Goal: Task Accomplishment & Management: Manage account settings

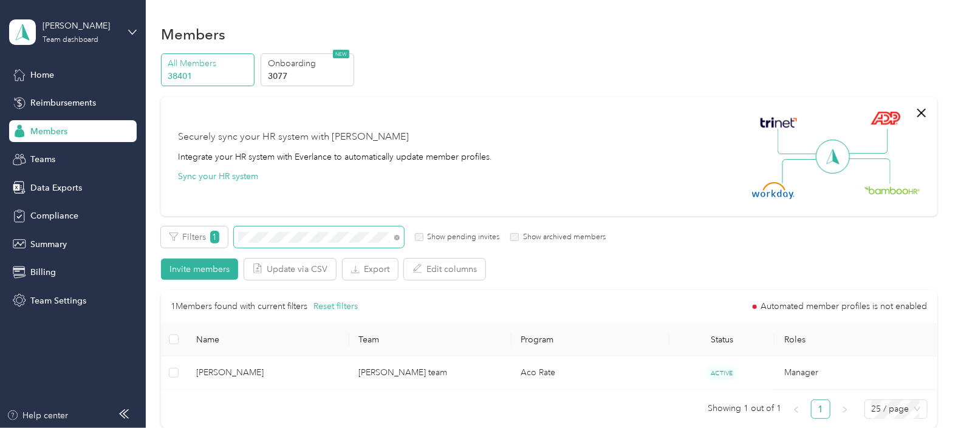
scroll to position [75, 0]
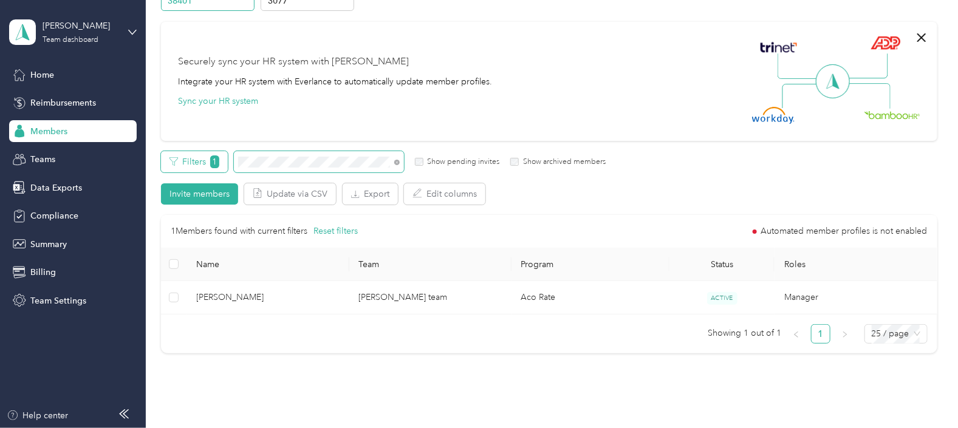
click at [210, 160] on div "Filters 1 Show pending invites Show archived members" at bounding box center [383, 161] width 445 height 21
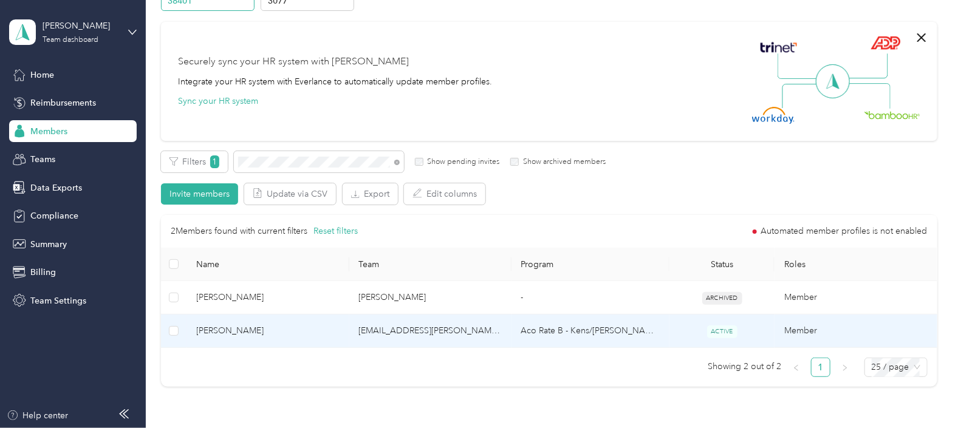
click at [371, 331] on td "[EMAIL_ADDRESS][PERSON_NAME][DOMAIN_NAME]" at bounding box center [430, 331] width 162 height 33
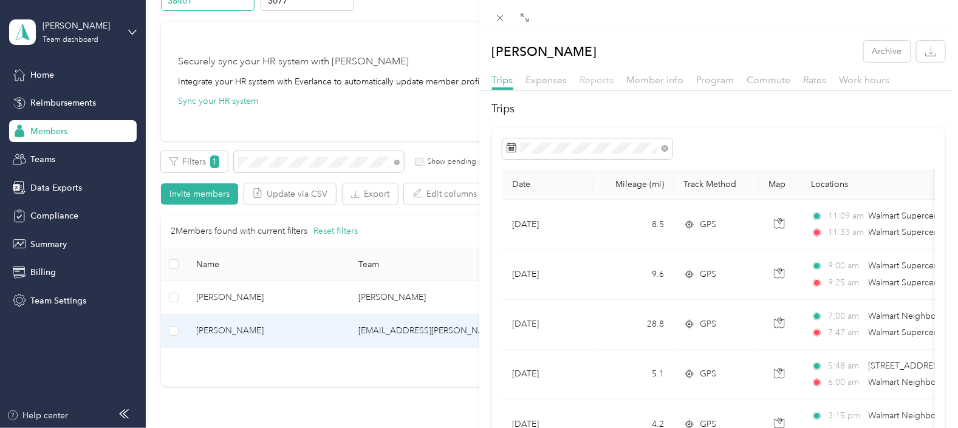
click at [585, 78] on span "Reports" at bounding box center [597, 80] width 34 height 12
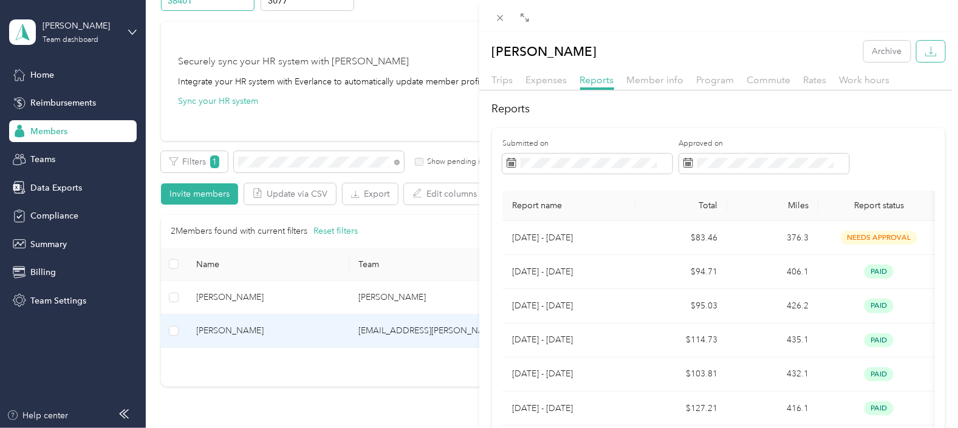
click at [925, 53] on icon "button" at bounding box center [931, 52] width 12 height 12
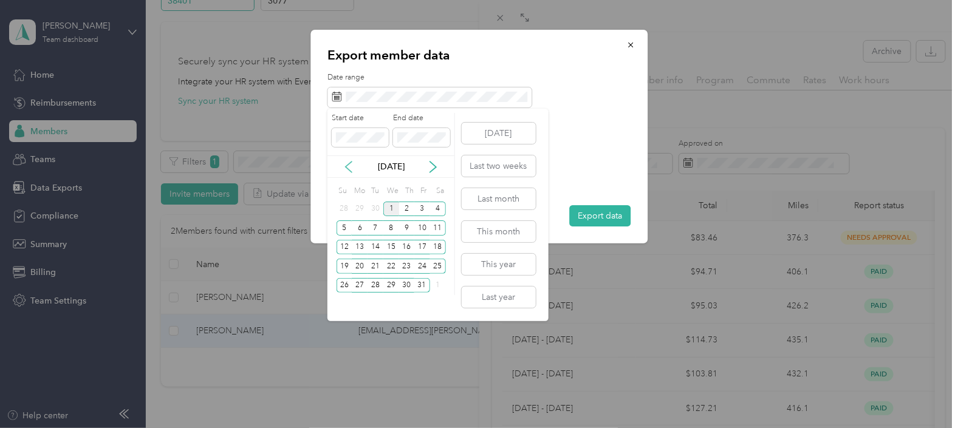
click at [352, 168] on icon at bounding box center [349, 167] width 12 height 12
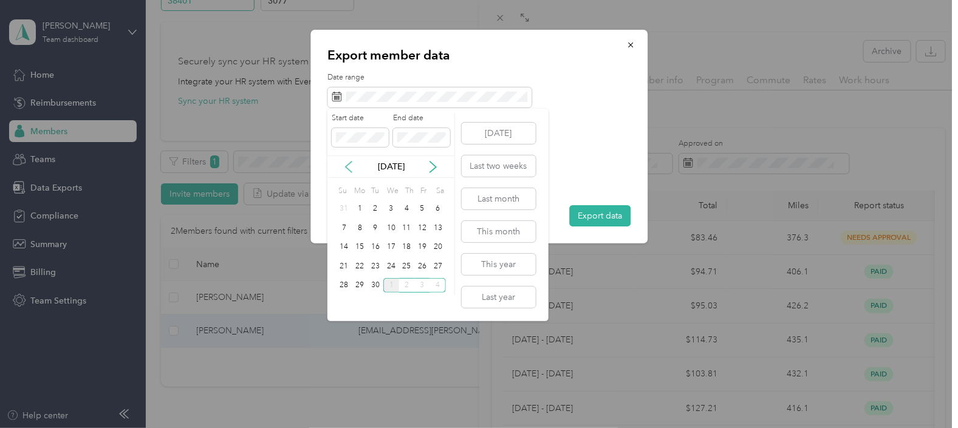
click at [352, 168] on icon at bounding box center [349, 167] width 12 height 12
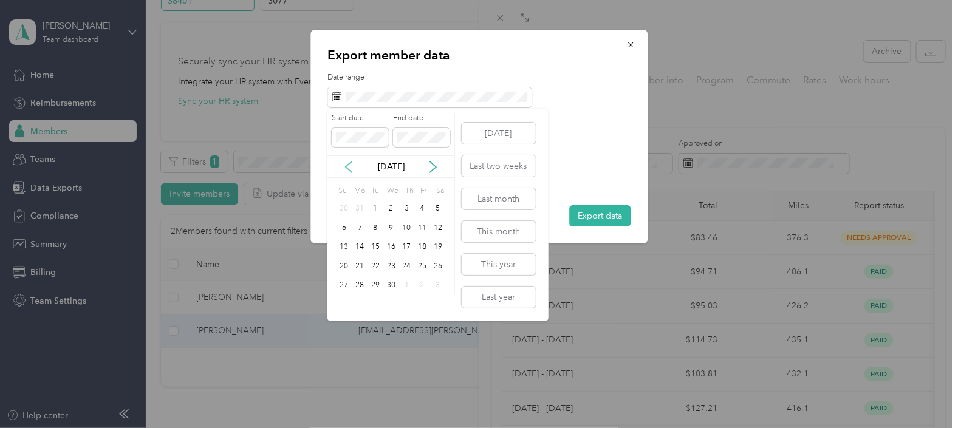
click at [352, 168] on icon at bounding box center [349, 167] width 12 height 12
click at [440, 206] on div "1" at bounding box center [438, 209] width 16 height 15
click at [435, 166] on icon at bounding box center [433, 167] width 6 height 11
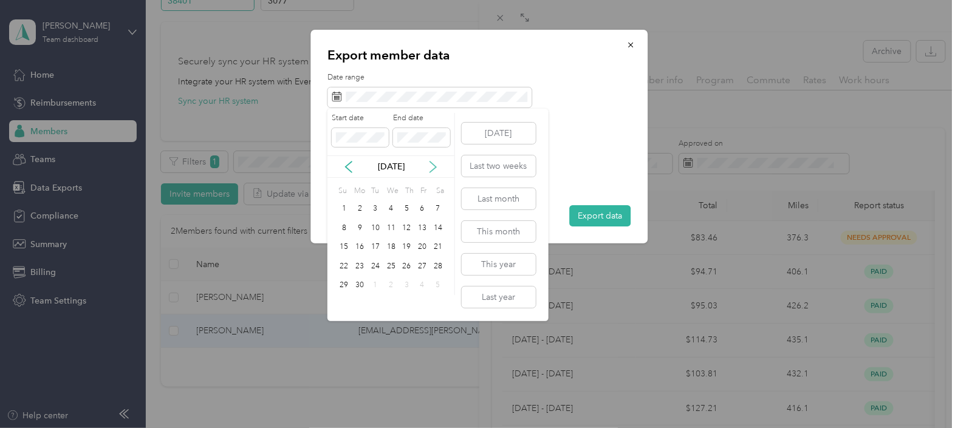
click at [435, 166] on icon at bounding box center [433, 167] width 6 height 11
click at [379, 287] on div "30" at bounding box center [375, 285] width 16 height 15
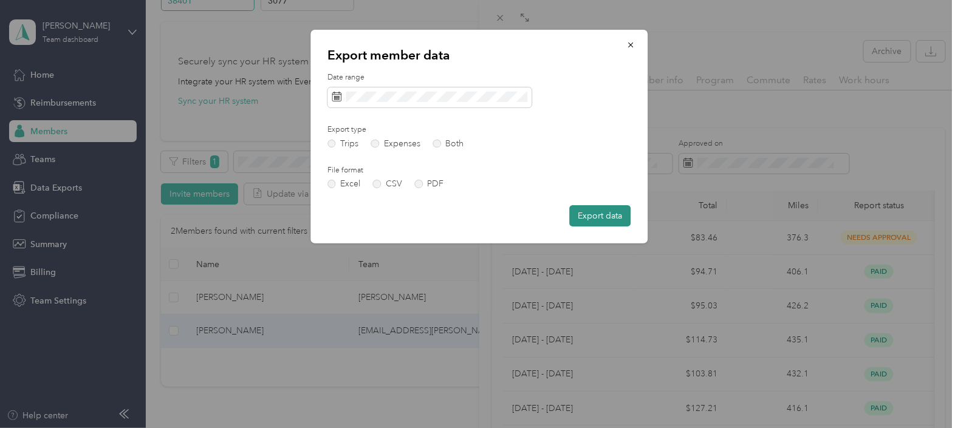
click at [608, 219] on button "Export data" at bounding box center [599, 215] width 61 height 21
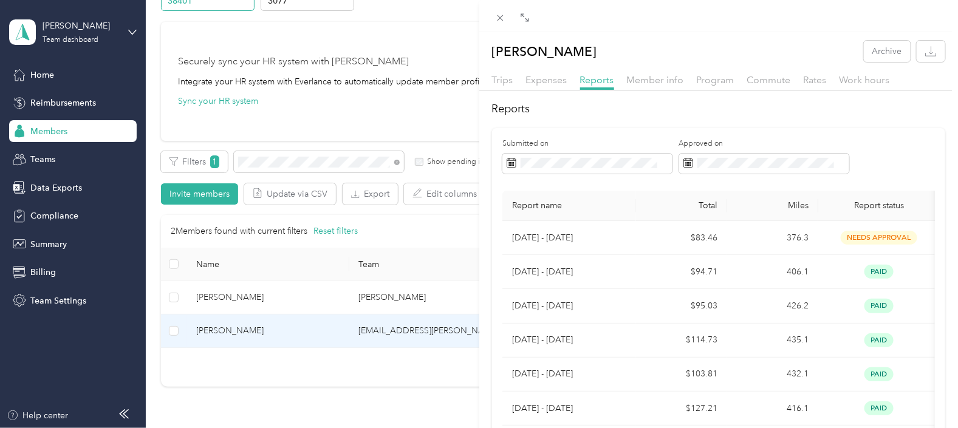
click at [728, 86] on div "Program" at bounding box center [716, 80] width 38 height 15
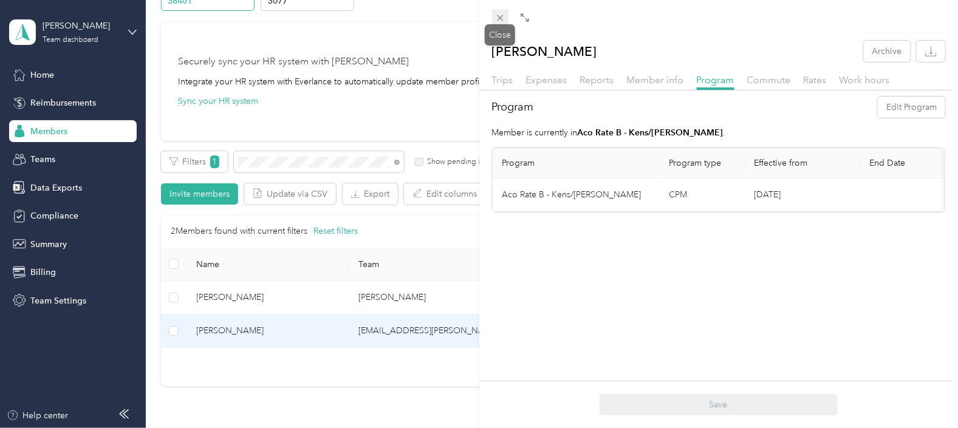
click at [498, 19] on icon at bounding box center [500, 18] width 6 height 6
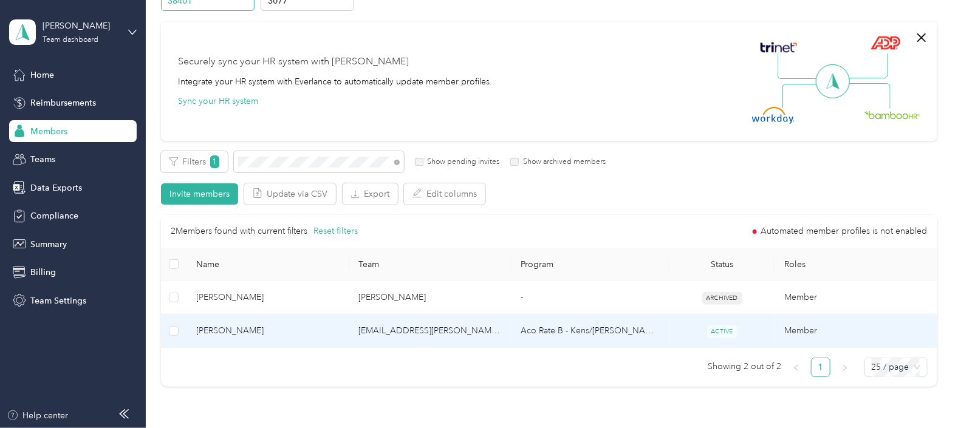
click at [486, 337] on td "[EMAIL_ADDRESS][PERSON_NAME][DOMAIN_NAME]" at bounding box center [430, 331] width 162 height 33
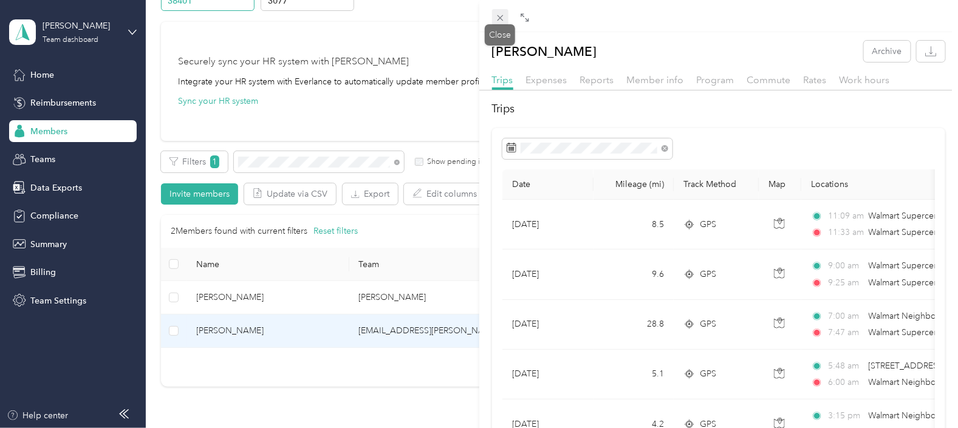
click at [499, 16] on icon at bounding box center [500, 18] width 6 height 6
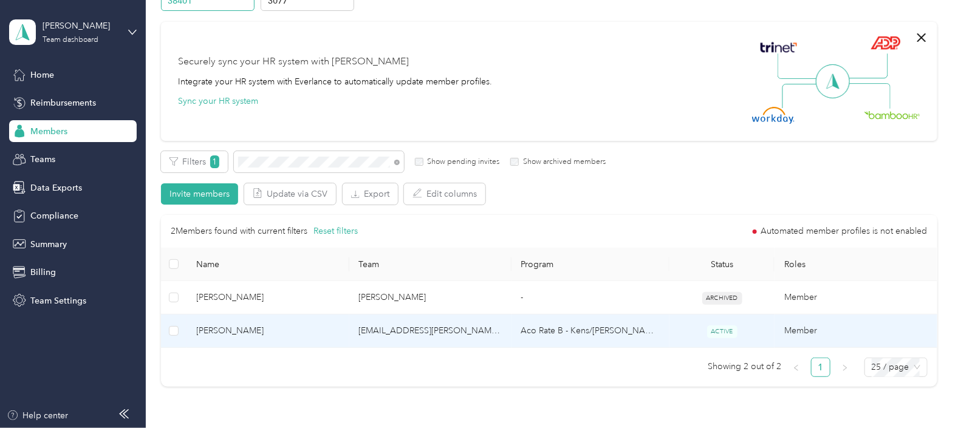
click at [458, 333] on td "[EMAIL_ADDRESS][PERSON_NAME][DOMAIN_NAME]" at bounding box center [430, 331] width 162 height 33
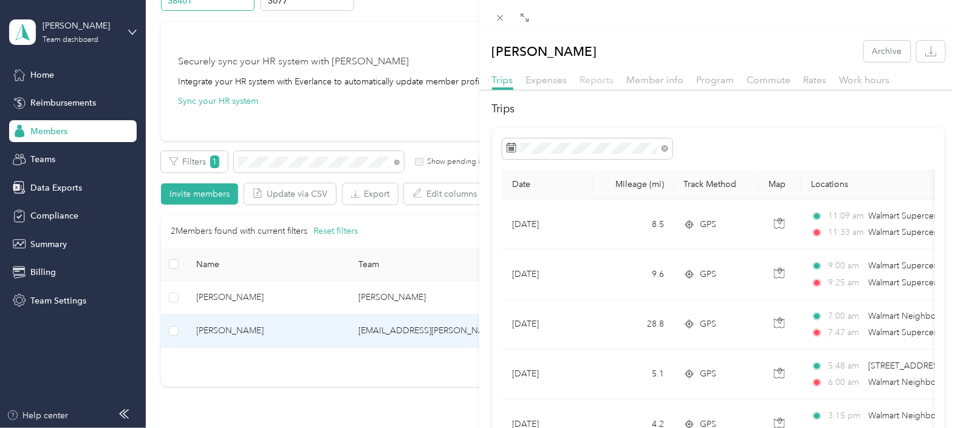
click at [586, 74] on span "Reports" at bounding box center [597, 80] width 34 height 12
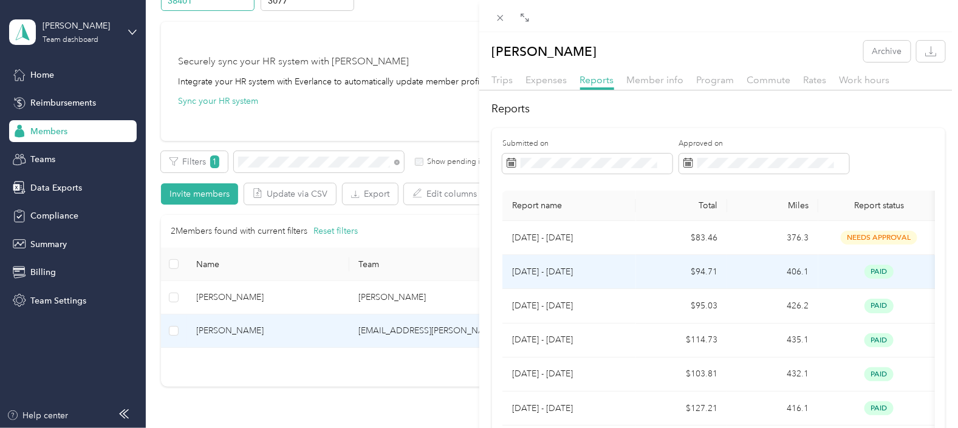
click at [621, 275] on p "[DATE] - [DATE]" at bounding box center [569, 271] width 114 height 13
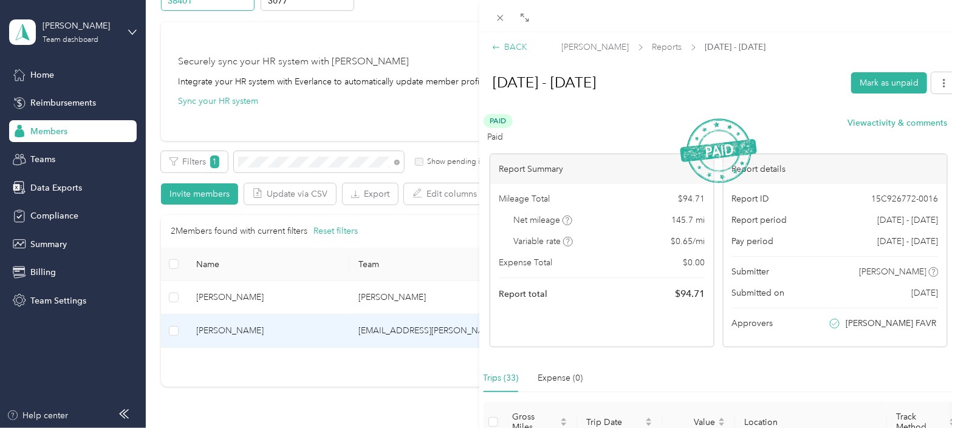
click at [517, 50] on div "BACK" at bounding box center [510, 47] width 36 height 13
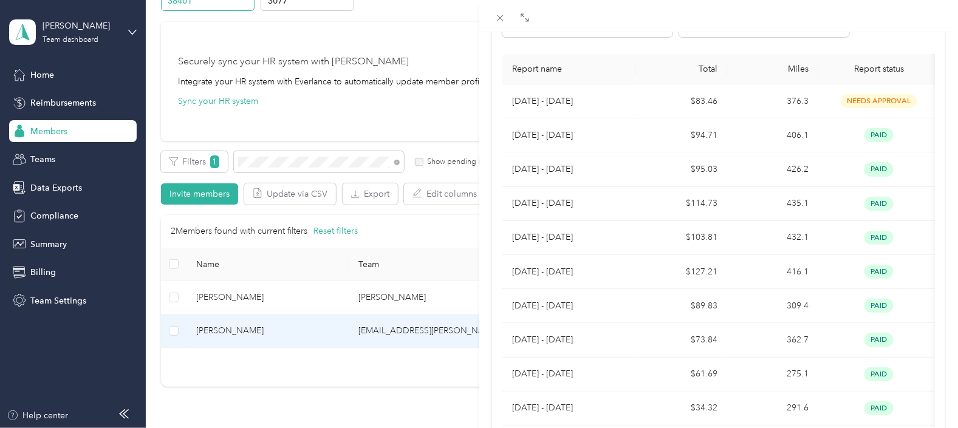
scroll to position [114, 0]
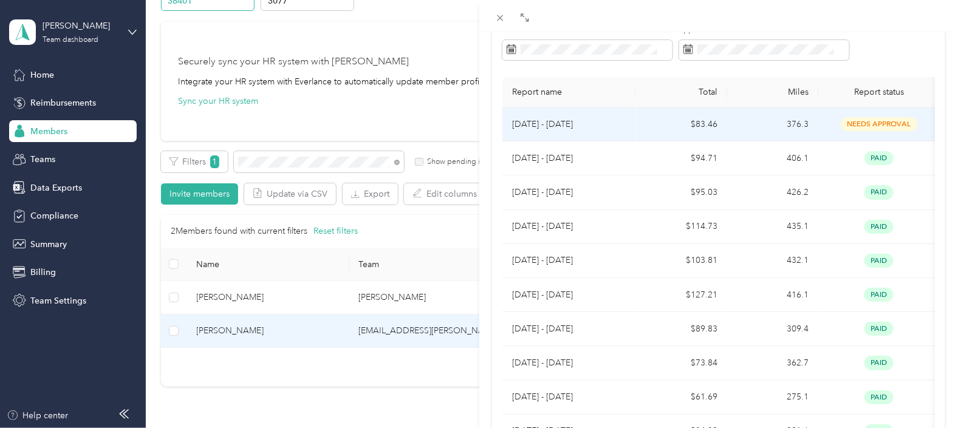
click at [641, 126] on td "$83.46" at bounding box center [681, 124] width 91 height 34
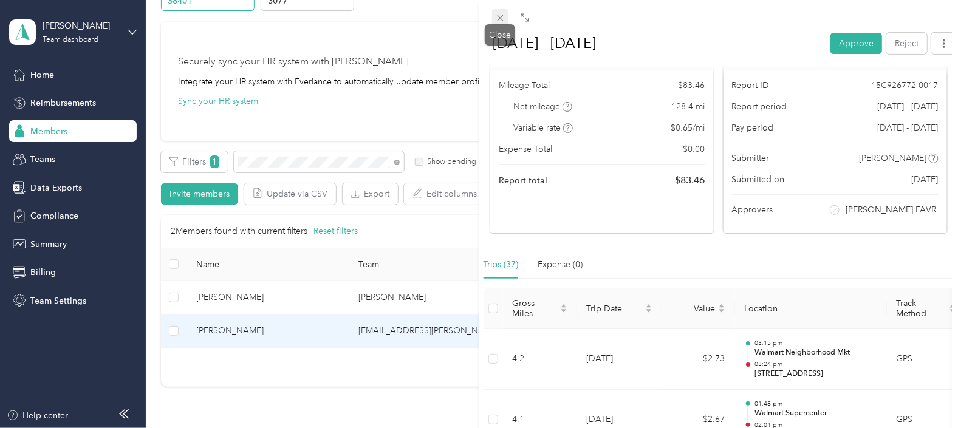
click at [504, 19] on icon at bounding box center [500, 18] width 10 height 10
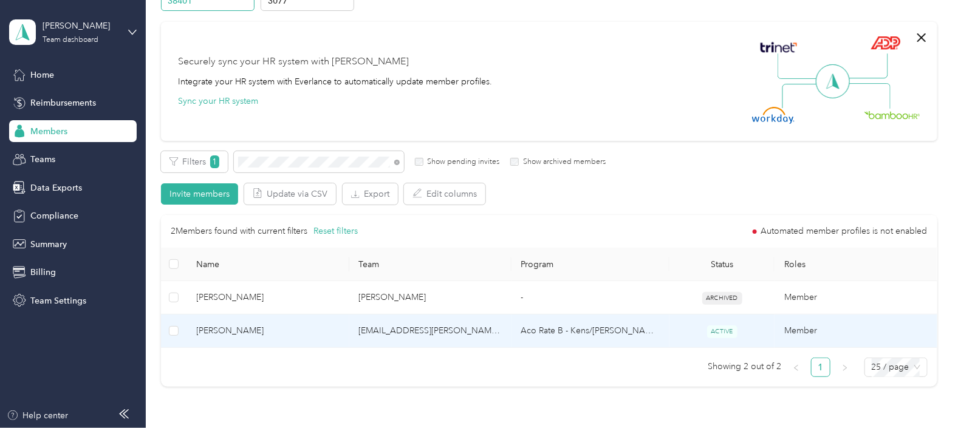
click at [465, 335] on td "[EMAIL_ADDRESS][PERSON_NAME][DOMAIN_NAME]" at bounding box center [430, 331] width 162 height 33
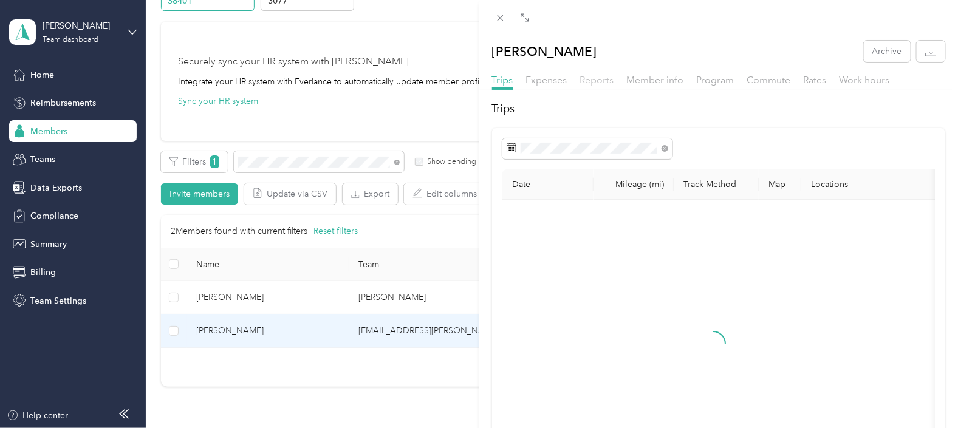
click at [598, 78] on span "Reports" at bounding box center [597, 80] width 34 height 12
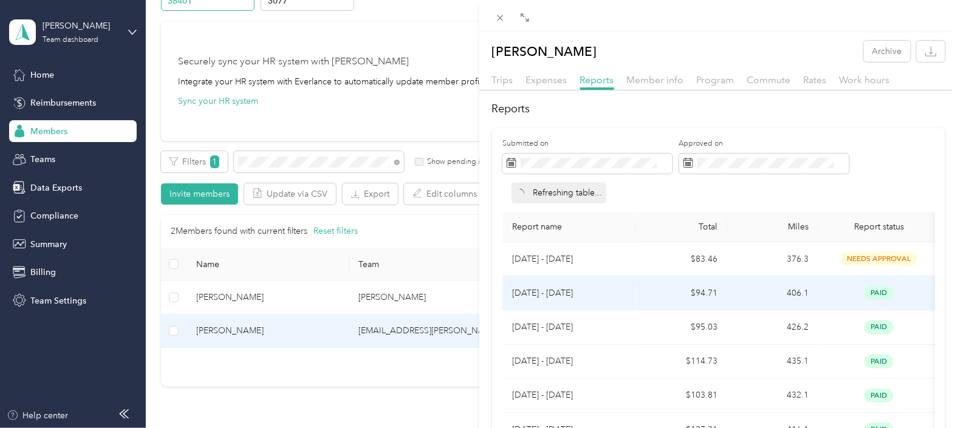
click at [662, 298] on td "$94.71" at bounding box center [681, 293] width 91 height 34
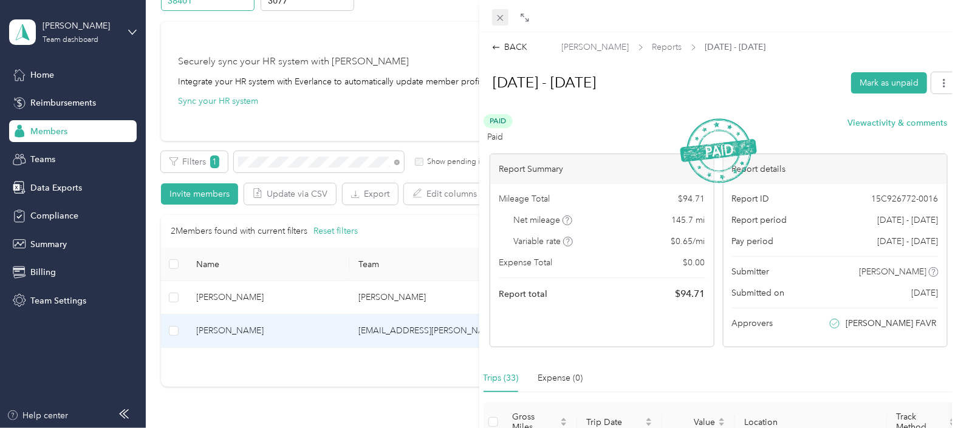
click at [499, 16] on icon at bounding box center [500, 18] width 10 height 10
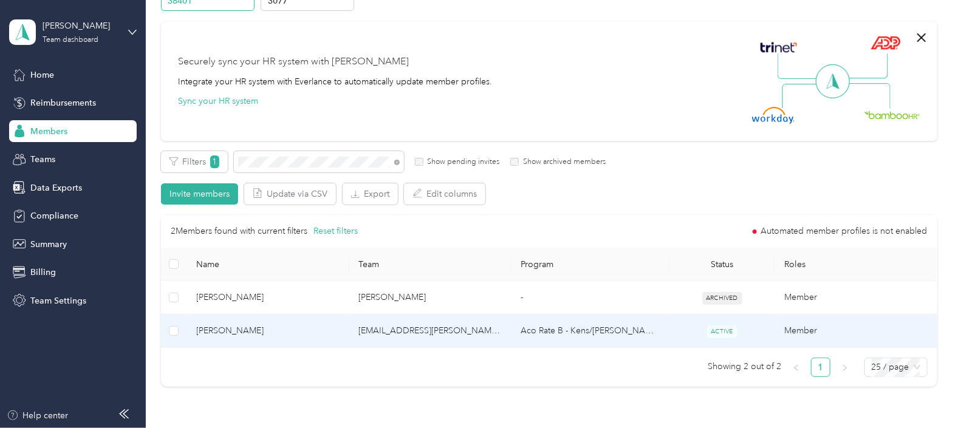
click at [593, 328] on td "Aco Rate B - Kens/[PERSON_NAME]" at bounding box center [590, 331] width 158 height 33
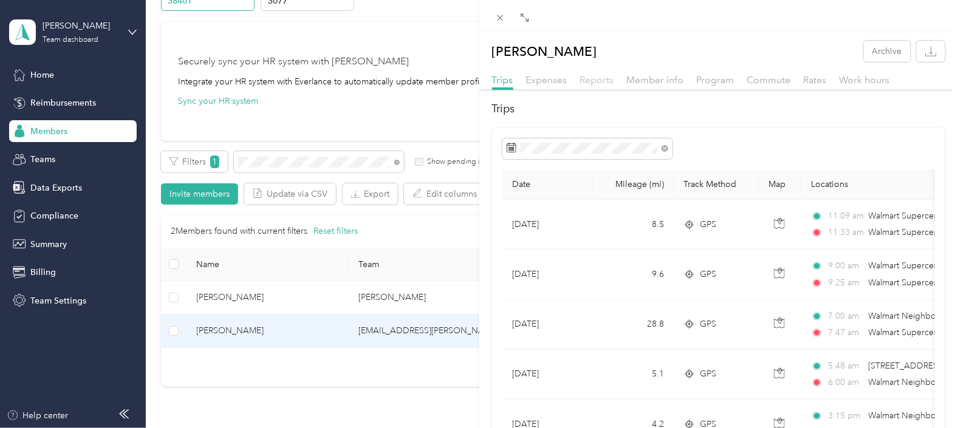
click at [602, 81] on span "Reports" at bounding box center [597, 80] width 34 height 12
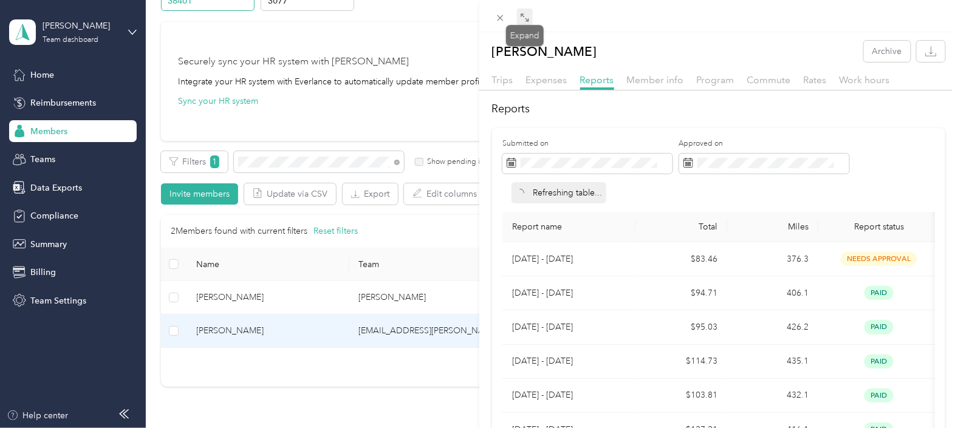
click at [525, 18] on icon at bounding box center [525, 18] width 10 height 10
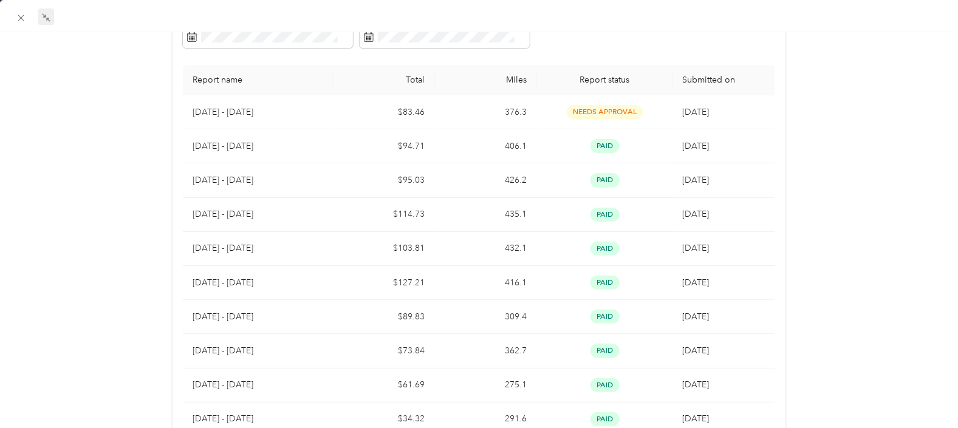
scroll to position [26, 0]
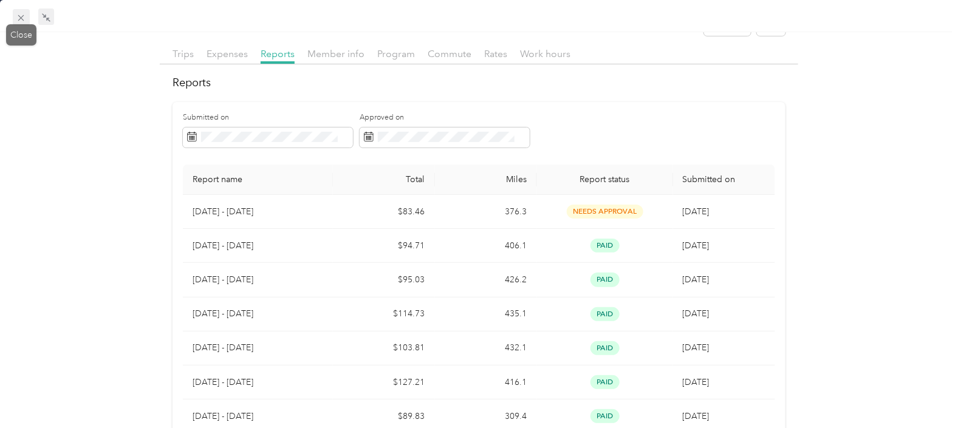
click at [21, 17] on icon at bounding box center [21, 18] width 6 height 6
